Goal: Complete application form: Complete application form

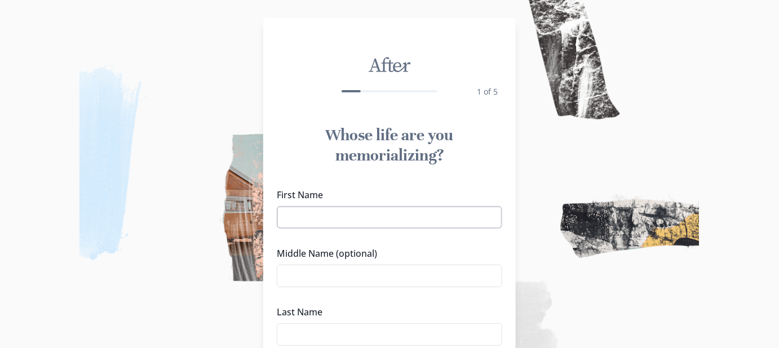
click at [308, 229] on input "First Name" at bounding box center [389, 217] width 225 height 23
drag, startPoint x: 316, startPoint y: 268, endPoint x: 249, endPoint y: 264, distance: 67.2
click at [263, 264] on div "First Name [PERSON_NAME] Middle Name (optional) Last Name" at bounding box center [389, 267] width 253 height 167
type input "[PERSON_NAME]"
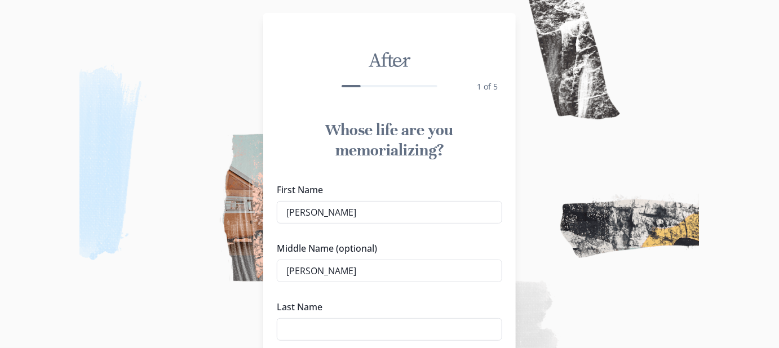
type input "[PERSON_NAME]"
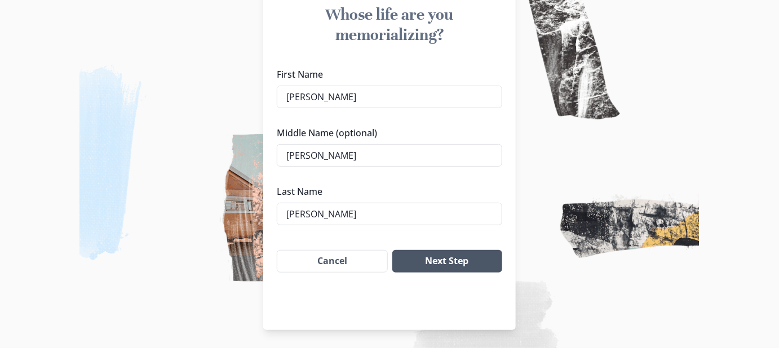
type input "[PERSON_NAME]"
click at [463, 268] on button "Next Step" at bounding box center [447, 261] width 110 height 23
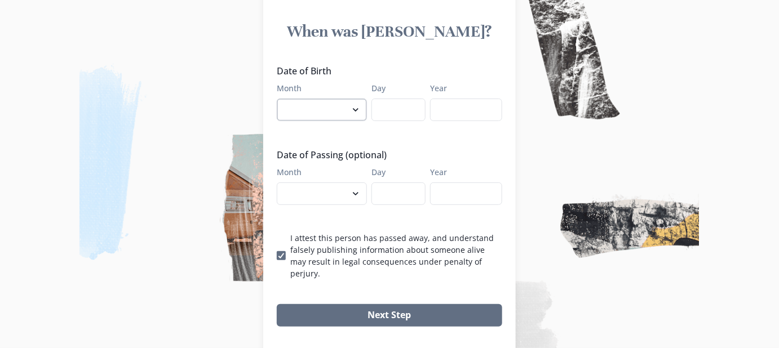
scroll to position [103, 0]
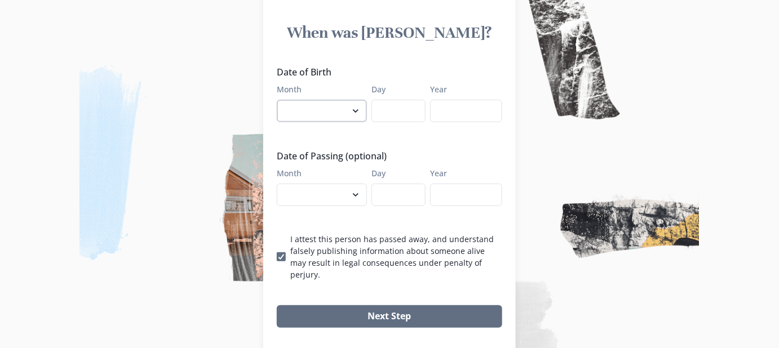
click at [318, 122] on select "January February March April May June July August September October November De…" at bounding box center [322, 111] width 90 height 23
select select "1"
click at [277, 122] on select "January February March April May June July August September October November De…" at bounding box center [322, 111] width 90 height 23
click at [397, 122] on input "Day" at bounding box center [398, 111] width 54 height 23
type input "23"
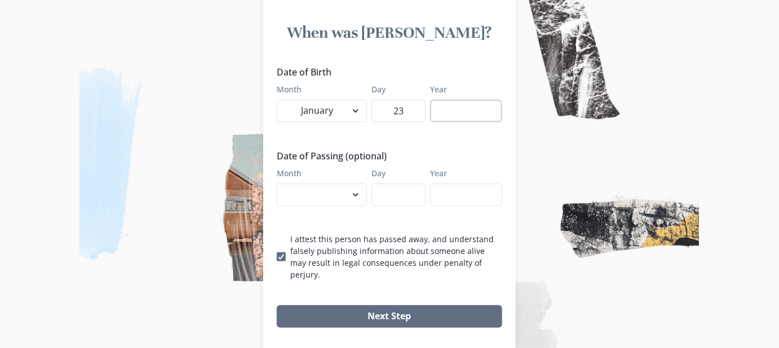
click at [491, 122] on input "Year" at bounding box center [466, 111] width 72 height 23
type input "1943"
click at [323, 206] on select "January February March April May June July August September October November De…" at bounding box center [322, 195] width 90 height 23
select select "10"
click at [277, 206] on select "January February March April May June July August September October November De…" at bounding box center [322, 195] width 90 height 23
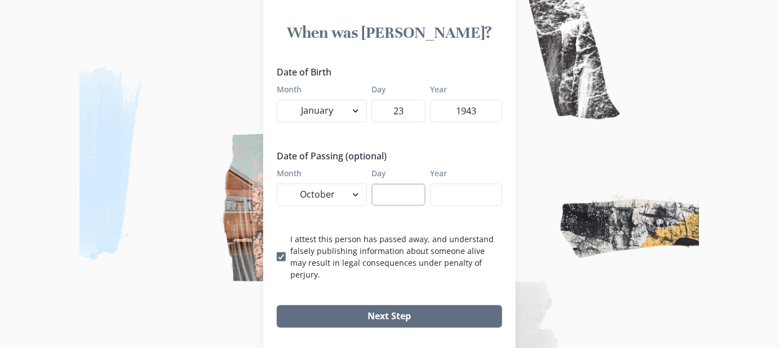
click at [389, 206] on input "Day" at bounding box center [398, 195] width 54 height 23
type input "3"
click at [502, 206] on input "Year" at bounding box center [466, 195] width 72 height 23
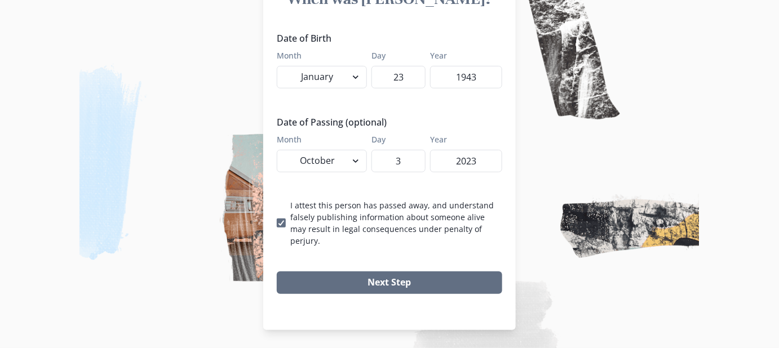
scroll to position [205, 0]
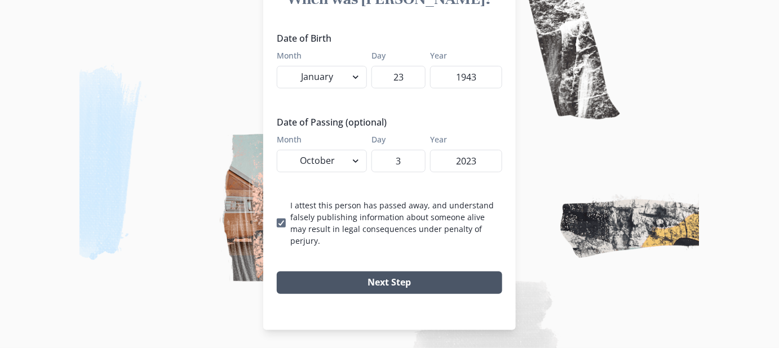
type input "2023"
click at [392, 294] on button "Next Step" at bounding box center [389, 283] width 225 height 23
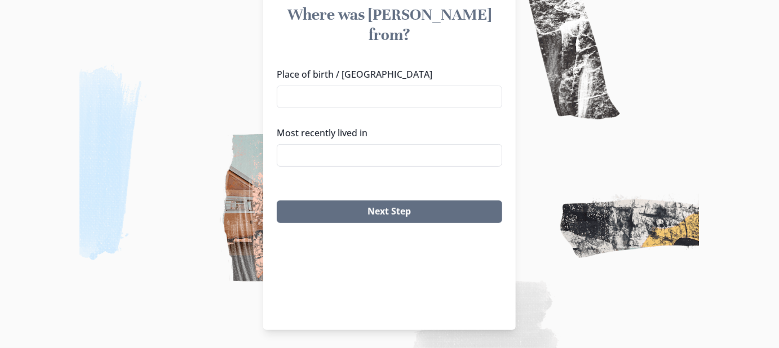
scroll to position [129, 0]
click at [277, 108] on input "Place of birth / [GEOGRAPHIC_DATA]" at bounding box center [389, 97] width 225 height 23
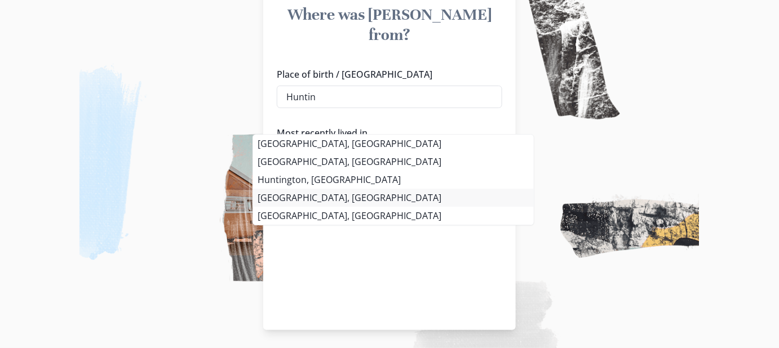
click at [321, 199] on li "[GEOGRAPHIC_DATA], [GEOGRAPHIC_DATA]" at bounding box center [393, 198] width 281 height 18
type input "[GEOGRAPHIC_DATA], [GEOGRAPHIC_DATA]"
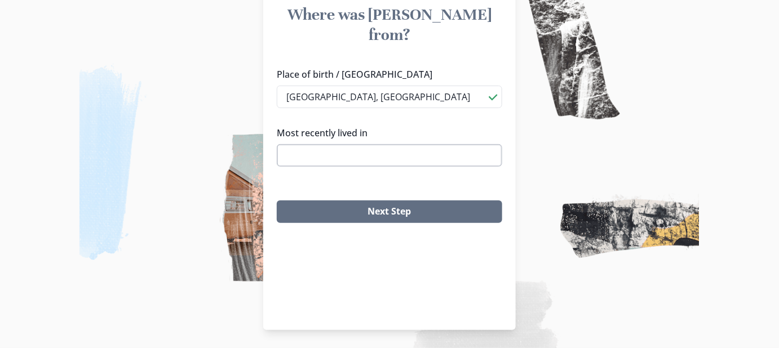
click at [303, 167] on input "Most recently lived in" at bounding box center [389, 155] width 225 height 23
click at [325, 209] on li "[GEOGRAPHIC_DATA], [GEOGRAPHIC_DATA]" at bounding box center [393, 218] width 281 height 18
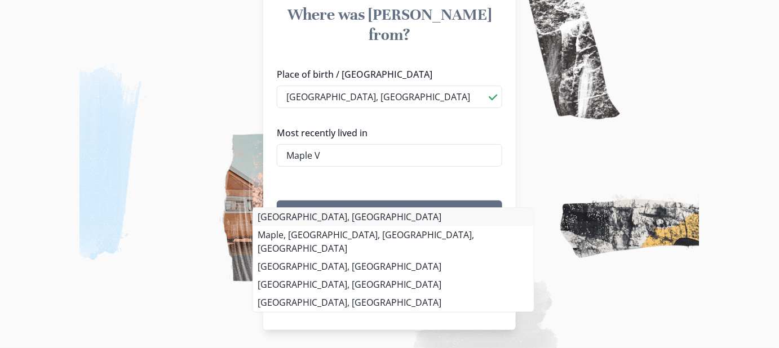
type input "[GEOGRAPHIC_DATA], [GEOGRAPHIC_DATA]"
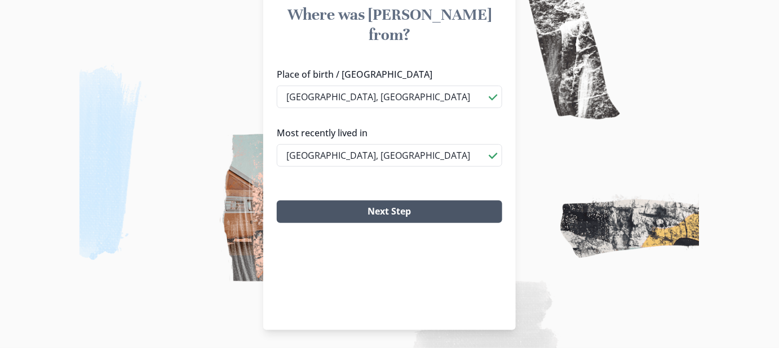
click at [397, 223] on button "Next Step" at bounding box center [389, 212] width 225 height 23
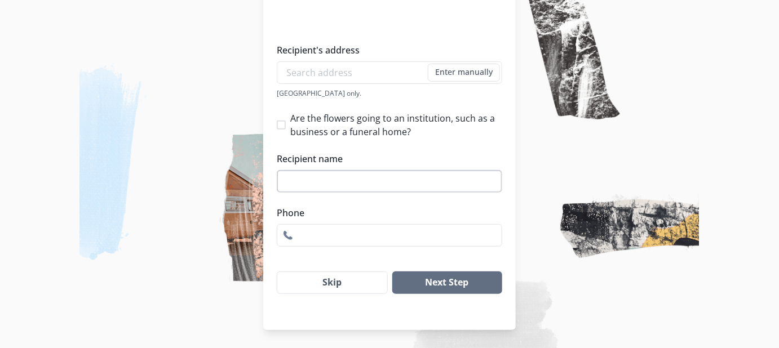
scroll to position [317, 0]
click at [331, 272] on button "Skip" at bounding box center [332, 283] width 111 height 23
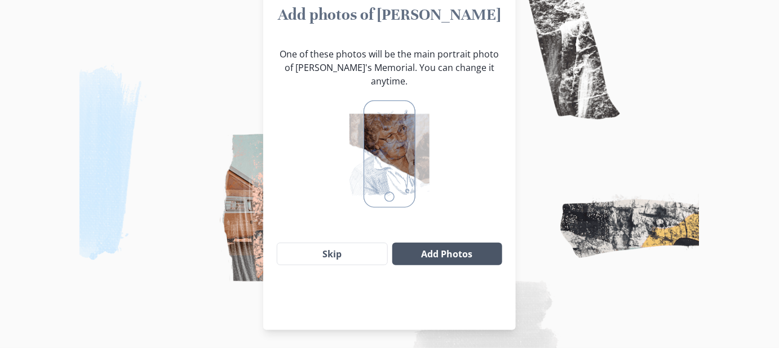
click at [451, 255] on button "Add Photos" at bounding box center [447, 254] width 110 height 23
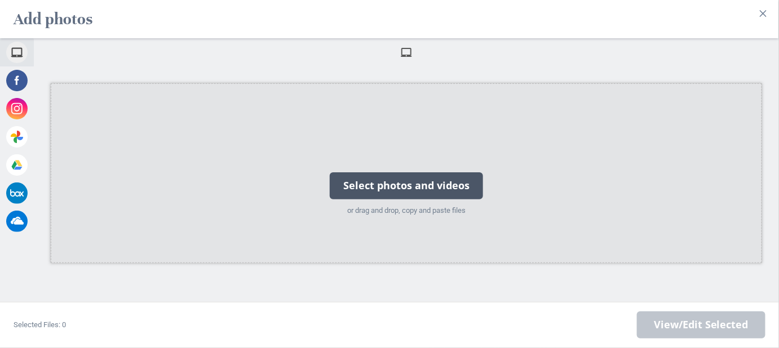
click at [402, 192] on div "Select photos and videos" at bounding box center [406, 185] width 153 height 27
